Goal: Task Accomplishment & Management: Manage account settings

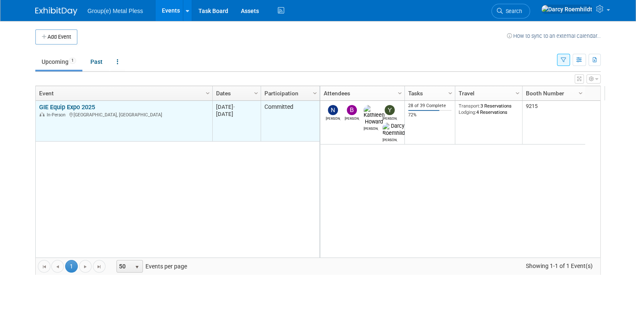
click at [113, 121] on td "GIE Equip Expo 2025 GIE Equip Expo 2025 In-Person [GEOGRAPHIC_DATA], [GEOGRAPHI…" at bounding box center [124, 121] width 177 height 41
click at [81, 108] on link "GIE Equip Expo 2025" at bounding box center [67, 107] width 56 height 8
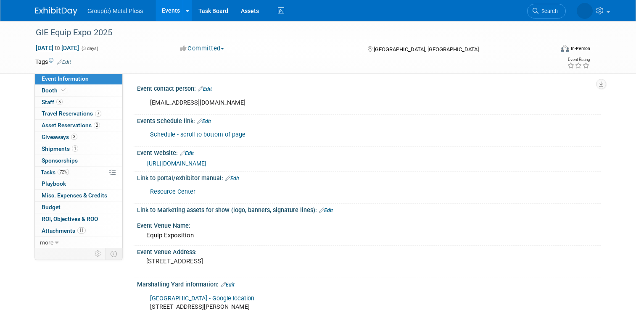
select select "Storm Equipment"
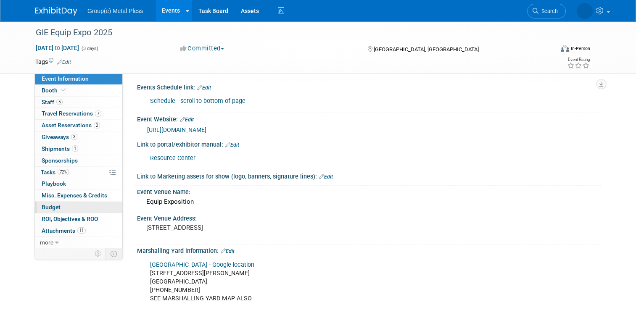
scroll to position [35, 0]
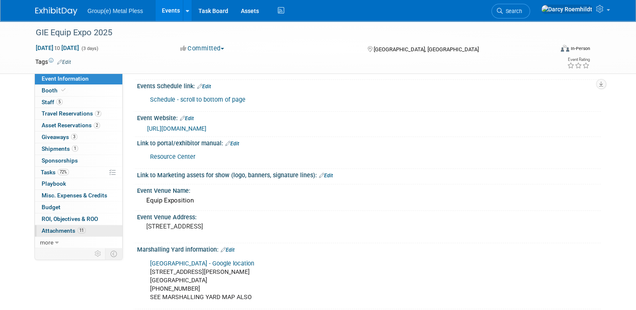
click at [67, 230] on span "Attachments 11" at bounding box center [64, 230] width 44 height 7
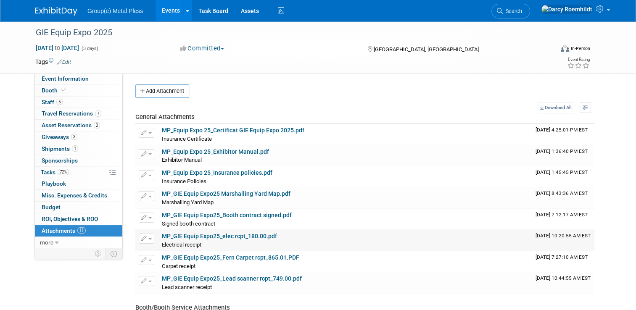
scroll to position [0, 0]
click at [153, 93] on button "Add Attachment" at bounding box center [162, 90] width 54 height 13
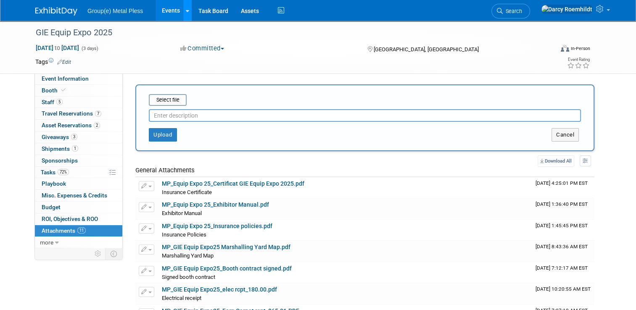
click at [186, 12] on icon at bounding box center [187, 10] width 3 height 5
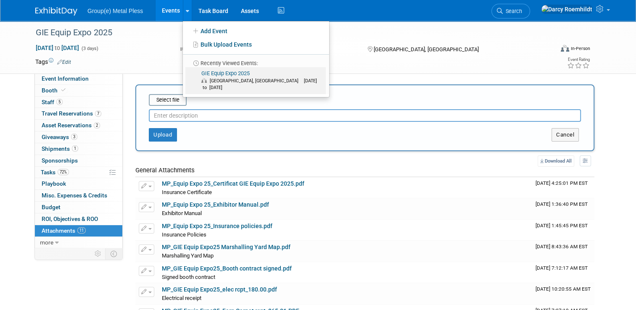
click at [215, 70] on link "GIE Equip Expo 2025 Louisville, KY Oct 22, 2025 to Oct 24, 2025" at bounding box center [255, 80] width 140 height 27
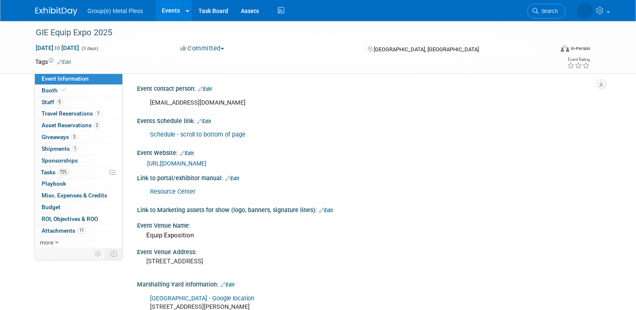
select select "Storm Equipment"
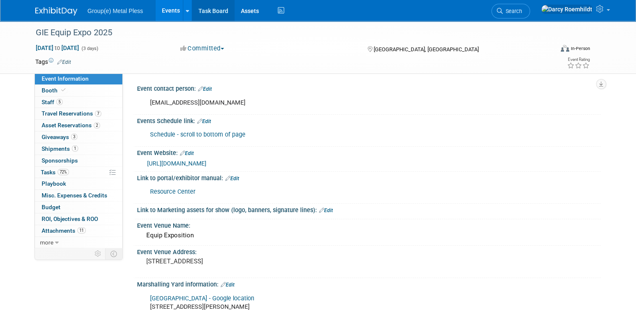
click at [217, 14] on link "Task Board" at bounding box center [213, 10] width 42 height 21
